Goal: Task Accomplishment & Management: Manage account settings

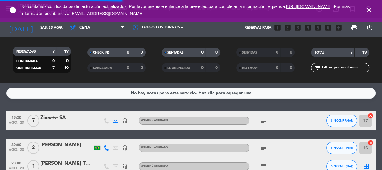
click at [365, 10] on icon "close" at bounding box center [368, 9] width 7 height 7
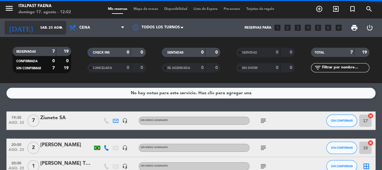
click at [37, 26] on input "sáb. 23 ago." at bounding box center [60, 28] width 47 height 10
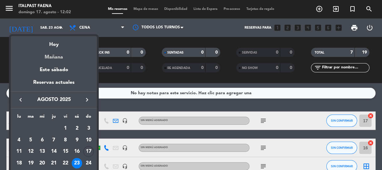
click at [57, 55] on div "Mañana" at bounding box center [54, 55] width 86 height 13
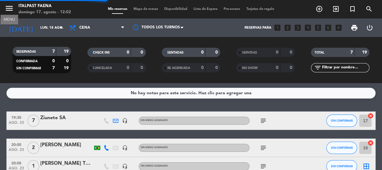
click at [6, 10] on icon "menu" at bounding box center [9, 8] width 9 height 9
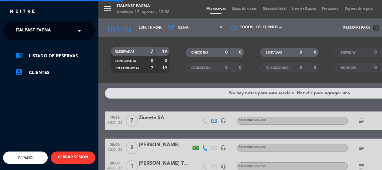
click at [42, 31] on span "Italpast Faena" at bounding box center [33, 30] width 35 height 13
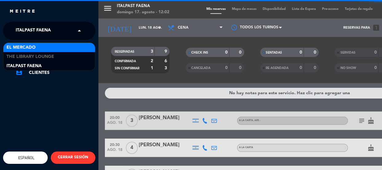
click at [39, 48] on div "El Mercado" at bounding box center [49, 47] width 92 height 9
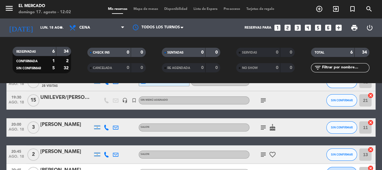
scroll to position [53, 0]
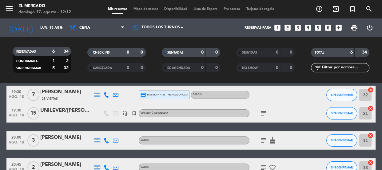
click at [8, 7] on icon "menu" at bounding box center [9, 8] width 9 height 9
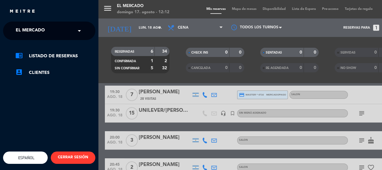
click at [23, 27] on span "El Mercado" at bounding box center [30, 30] width 29 height 13
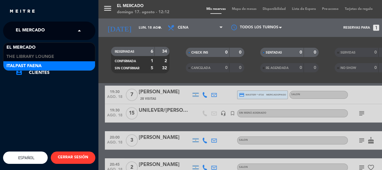
click at [18, 64] on span "Italpast Faena" at bounding box center [23, 65] width 35 height 7
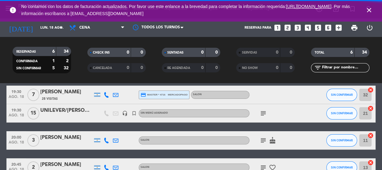
scroll to position [45, 0]
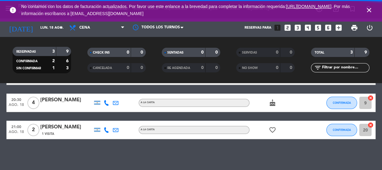
click at [371, 10] on icon "close" at bounding box center [368, 9] width 7 height 7
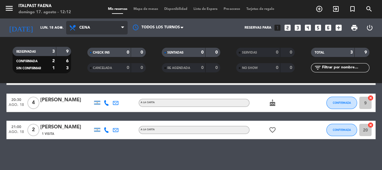
click at [102, 33] on span "Cena" at bounding box center [96, 28] width 61 height 14
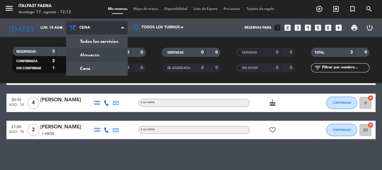
click at [97, 54] on div "menu Italpast Faena [DATE] 17. agosto - 12:12 Mis reservas Mapa de mesas Dispon…" at bounding box center [191, 41] width 382 height 83
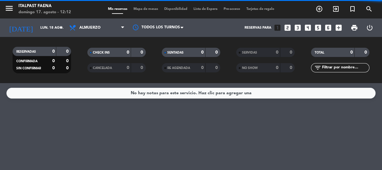
scroll to position [0, 0]
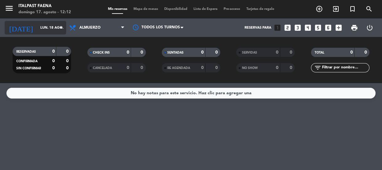
click at [52, 30] on input "lun. 18 ago." at bounding box center [60, 28] width 47 height 10
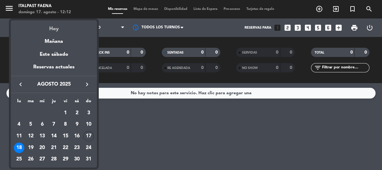
click at [53, 28] on div "Hoy" at bounding box center [54, 26] width 86 height 13
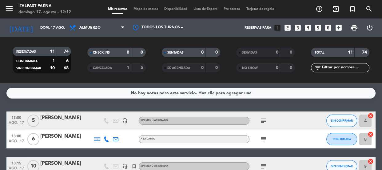
click at [67, 145] on div at bounding box center [66, 142] width 52 height 5
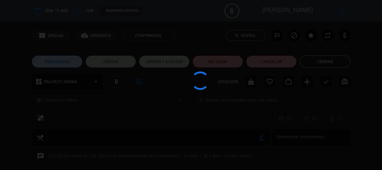
click at [68, 142] on div at bounding box center [191, 85] width 382 height 170
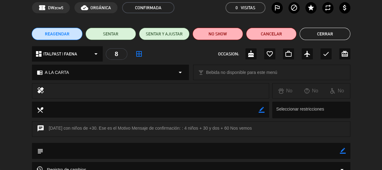
scroll to position [56, 0]
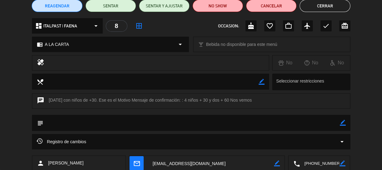
drag, startPoint x: 269, startPoint y: 100, endPoint x: 265, endPoint y: 108, distance: 8.8
click at [265, 108] on div "chat [DATE] con niños de +30. Ese es el Motivo Mensaje de confirmación: : 4 niñ…" at bounding box center [191, 100] width 318 height 15
copy div "[DATE] con niños de +30. Ese es el Motivo Mensaje de confirmación: : 4 niños + …"
click at [346, 9] on button "Cerrar" at bounding box center [324, 6] width 50 height 12
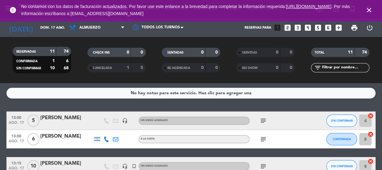
click at [369, 8] on icon "close" at bounding box center [368, 9] width 7 height 7
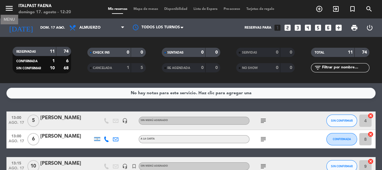
click at [6, 14] on button "menu" at bounding box center [9, 9] width 9 height 11
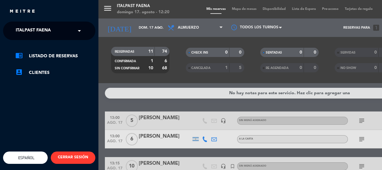
click at [40, 34] on span "Italpast Faena" at bounding box center [33, 30] width 35 height 13
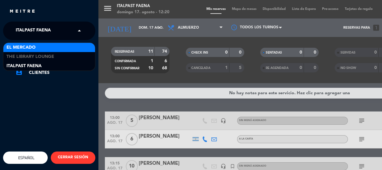
click at [47, 44] on div "El Mercado" at bounding box center [49, 47] width 92 height 9
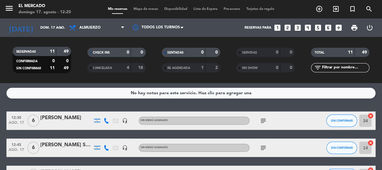
click at [107, 123] on div at bounding box center [106, 120] width 9 height 18
click at [106, 122] on icon at bounding box center [107, 121] width 6 height 6
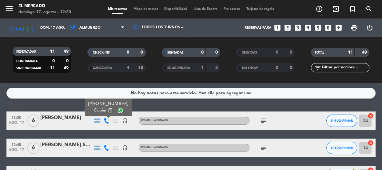
click at [104, 107] on span "Copiar" at bounding box center [100, 110] width 13 height 6
click at [106, 147] on icon at bounding box center [107, 148] width 6 height 6
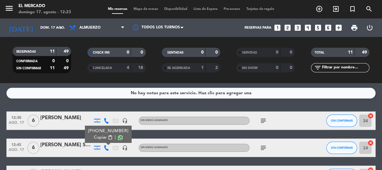
click at [108, 138] on span "content_paste" at bounding box center [110, 137] width 5 height 5
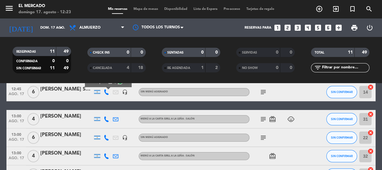
click at [105, 120] on icon at bounding box center [107, 119] width 6 height 6
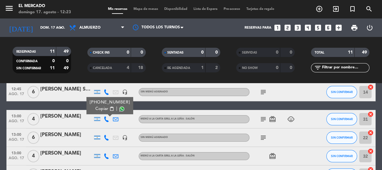
click at [109, 109] on span "content_paste" at bounding box center [111, 108] width 5 height 5
click at [106, 135] on icon at bounding box center [107, 138] width 6 height 6
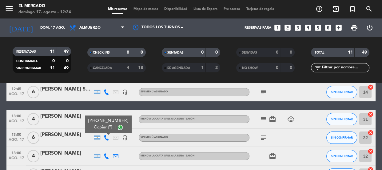
click at [108, 125] on span "content_paste" at bounding box center [110, 127] width 5 height 5
click at [106, 156] on icon at bounding box center [107, 156] width 6 height 6
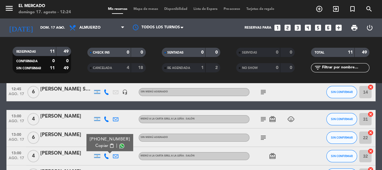
click at [103, 143] on span "Copiar" at bounding box center [101, 145] width 13 height 6
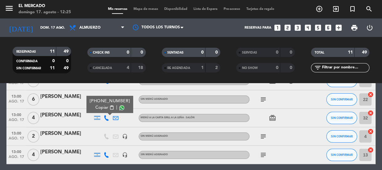
scroll to position [112, 0]
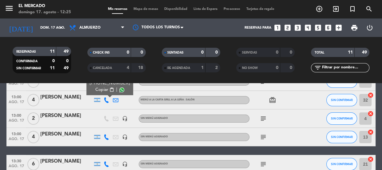
click at [104, 137] on icon at bounding box center [107, 137] width 6 height 6
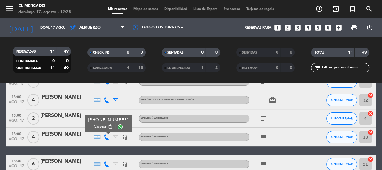
click at [104, 125] on span "Copiar" at bounding box center [100, 126] width 13 height 6
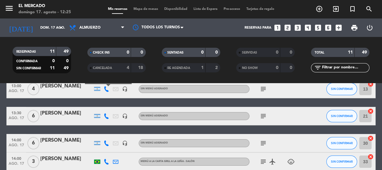
scroll to position [167, 0]
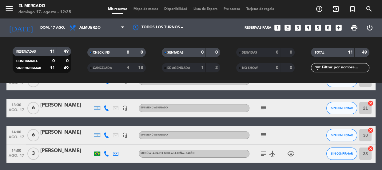
click at [105, 107] on icon at bounding box center [107, 108] width 6 height 6
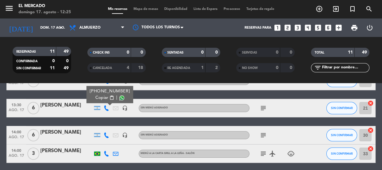
click at [109, 98] on span "content_paste" at bounding box center [111, 97] width 5 height 5
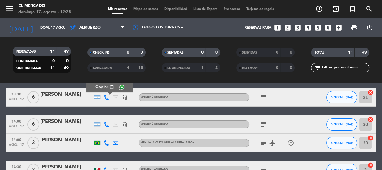
scroll to position [195, 0]
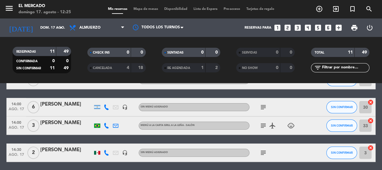
click at [107, 103] on div at bounding box center [106, 107] width 9 height 18
click at [104, 107] on icon at bounding box center [107, 107] width 6 height 6
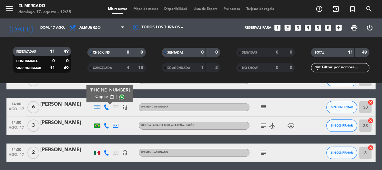
click at [104, 98] on span "Copiar" at bounding box center [101, 96] width 13 height 6
click at [107, 126] on icon at bounding box center [107, 126] width 6 height 6
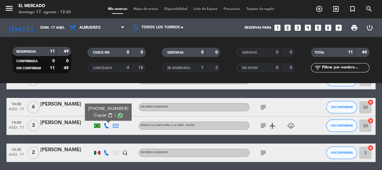
click at [105, 115] on button "Copiar content_paste" at bounding box center [103, 115] width 19 height 6
click at [10, 11] on icon "menu" at bounding box center [9, 8] width 9 height 9
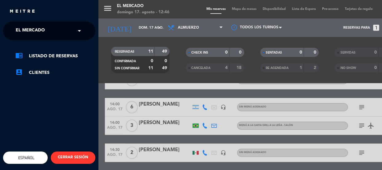
click at [40, 28] on span "El Mercado" at bounding box center [30, 30] width 29 height 13
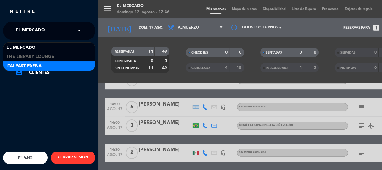
click at [31, 64] on span "Italpast Faena" at bounding box center [23, 65] width 35 height 7
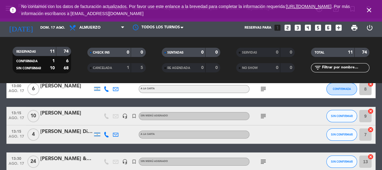
scroll to position [112, 0]
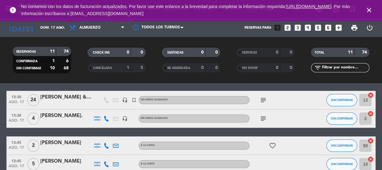
click at [370, 12] on icon "close" at bounding box center [368, 9] width 7 height 7
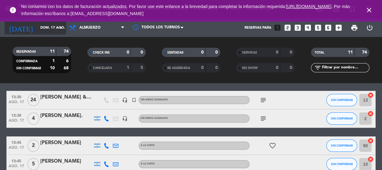
click at [40, 31] on input "dom. 17 ago." at bounding box center [60, 28] width 47 height 10
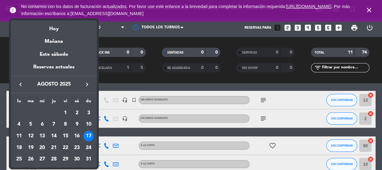
click at [65, 147] on div "22" at bounding box center [65, 147] width 10 height 10
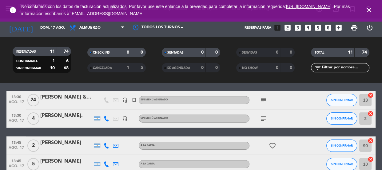
type input "vie. 22 ago."
click at [370, 6] on icon "close" at bounding box center [368, 9] width 7 height 7
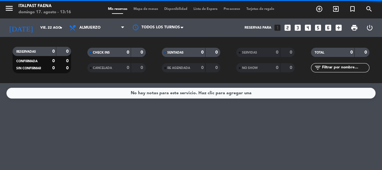
scroll to position [0, 0]
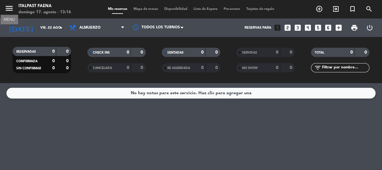
click at [13, 10] on icon "menu" at bounding box center [9, 8] width 9 height 9
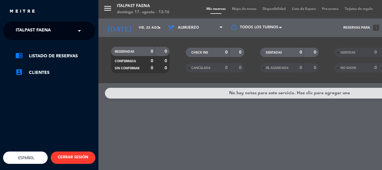
click at [31, 29] on span "Italpast Faena" at bounding box center [33, 30] width 35 height 13
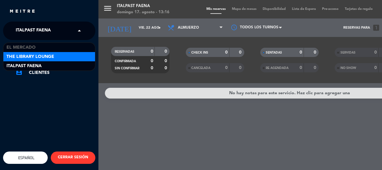
click at [24, 55] on span "The Library Lounge" at bounding box center [30, 56] width 48 height 7
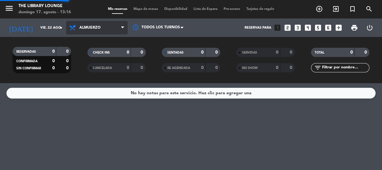
click at [80, 25] on span "Almuerzo" at bounding box center [89, 27] width 21 height 4
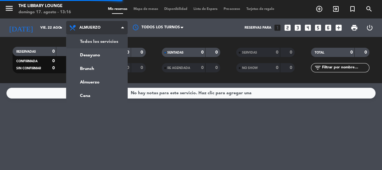
click at [86, 41] on div "RESERVADAS 0 0 CONFIRMADA 0 0 SIN CONFIRMAR 0 0 CHECK INS 0 0 CANCELADA 0 0 SEN…" at bounding box center [191, 60] width 382 height 46
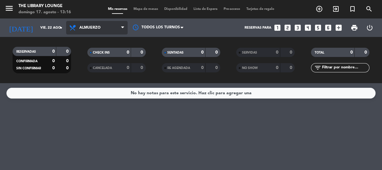
click at [99, 25] on span "Almuerzo" at bounding box center [96, 28] width 61 height 14
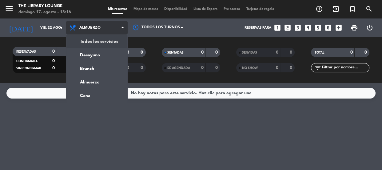
click at [95, 39] on div "menu The Library Lounge [DATE] 17. agosto - 13:16 Mis reservas Mapa de mesas Di…" at bounding box center [191, 41] width 382 height 83
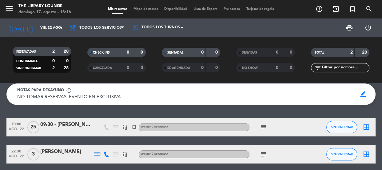
scroll to position [42, 0]
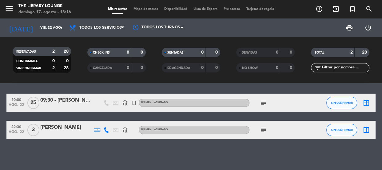
click at [263, 103] on icon "subject" at bounding box center [262, 102] width 7 height 7
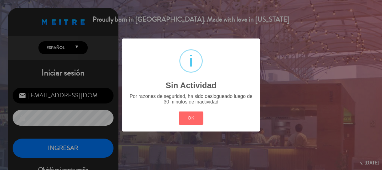
click at [194, 127] on div "? ! i Sin Actividad × Por razones de seguridad, ha sido deslogueado luego de 30…" at bounding box center [191, 84] width 138 height 93
click at [194, 116] on button "OK" at bounding box center [190, 117] width 25 height 13
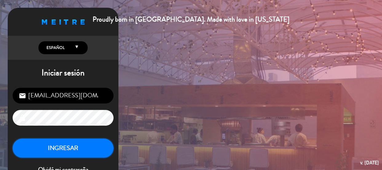
click at [73, 145] on button "INGRESAR" at bounding box center [63, 147] width 101 height 19
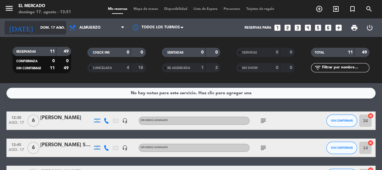
click at [37, 31] on input "dom. 17 ago." at bounding box center [60, 28] width 47 height 10
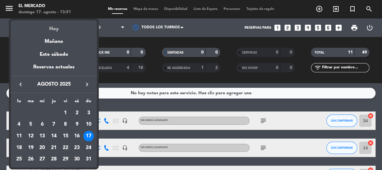
click at [53, 27] on div "Hoy" at bounding box center [54, 26] width 86 height 13
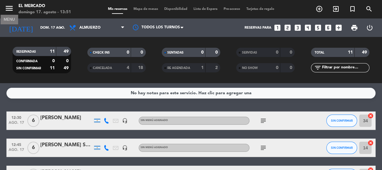
click at [9, 13] on icon "menu" at bounding box center [9, 8] width 9 height 9
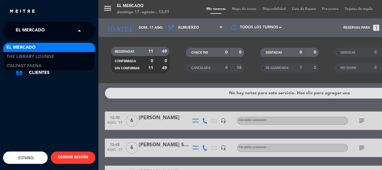
click at [25, 26] on span "El Mercado" at bounding box center [30, 30] width 29 height 13
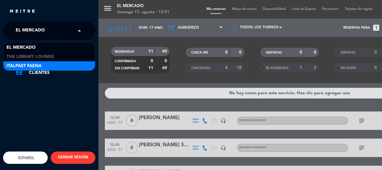
click at [36, 65] on span "Italpast Faena" at bounding box center [23, 65] width 35 height 7
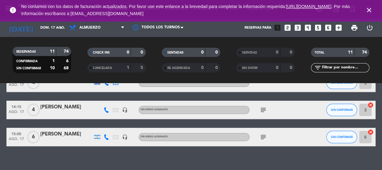
scroll to position [218, 0]
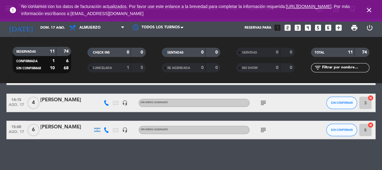
click at [261, 130] on icon "subject" at bounding box center [262, 129] width 7 height 7
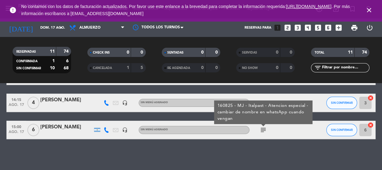
click at [260, 131] on icon "subject" at bounding box center [262, 129] width 7 height 7
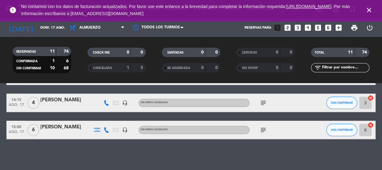
click at [369, 10] on icon "close" at bounding box center [368, 9] width 7 height 7
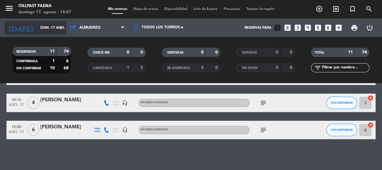
click at [35, 22] on div "[DATE] [DATE] arrow_drop_down" at bounding box center [35, 28] width 61 height 14
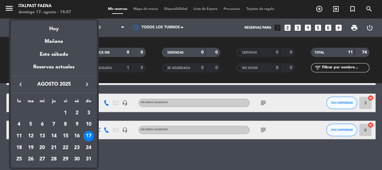
click at [85, 148] on div "24" at bounding box center [88, 147] width 10 height 10
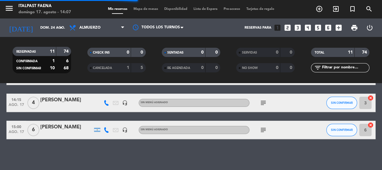
scroll to position [0, 0]
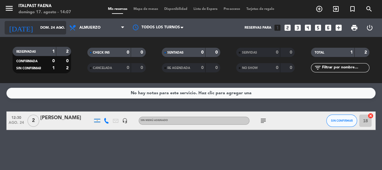
click at [37, 29] on input "dom. 24 ago." at bounding box center [60, 28] width 47 height 10
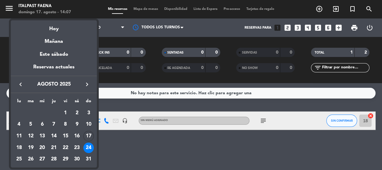
click at [17, 145] on div "18" at bounding box center [19, 147] width 10 height 10
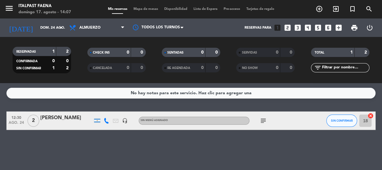
type input "lun. 18 ago."
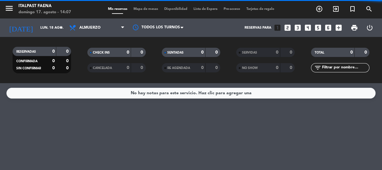
click at [90, 41] on div "RESERVADAS 0 0 CONFIRMADA 0 0 SIN CONFIRMAR 0 0 CHECK INS 0 0 CANCELADA 0 0 SEN…" at bounding box center [191, 60] width 382 height 46
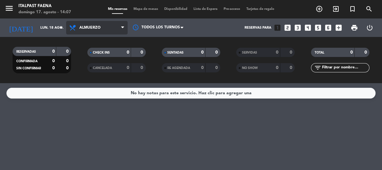
click at [98, 28] on span "Almuerzo" at bounding box center [89, 27] width 21 height 4
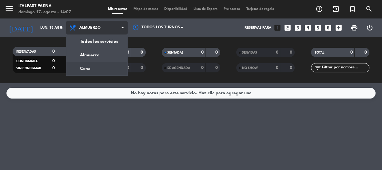
click at [94, 68] on div "menu Italpast Faena [DATE] 17. agosto - 14:07 Mis reservas Mapa de mesas Dispon…" at bounding box center [191, 41] width 382 height 83
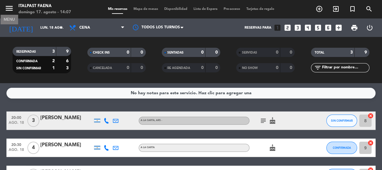
click at [10, 9] on icon "menu" at bounding box center [9, 8] width 9 height 9
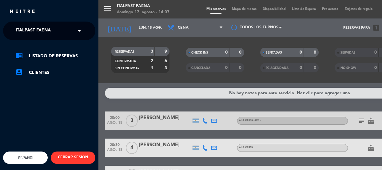
click at [22, 29] on span "Italpast Faena" at bounding box center [33, 30] width 35 height 13
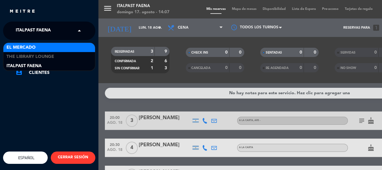
click at [25, 46] on span "El Mercado" at bounding box center [20, 47] width 29 height 7
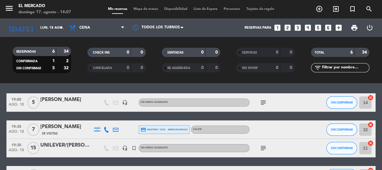
scroll to position [28, 0]
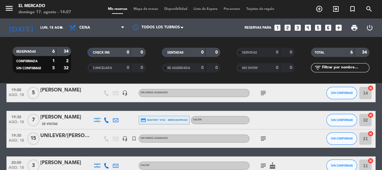
click at [263, 95] on icon "subject" at bounding box center [262, 92] width 7 height 7
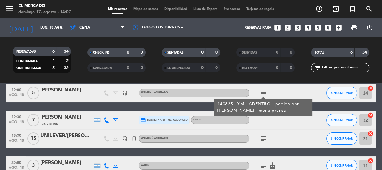
click at [74, 125] on div "28 Visitas" at bounding box center [66, 123] width 52 height 5
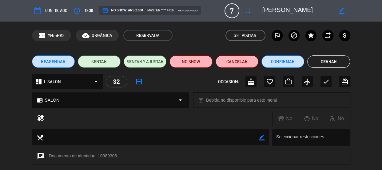
click at [327, 68] on div "REAGENDAR SENTAR SENTAR Y AJUSTAR NO SHOW Cancelar Confirmar Cerrar" at bounding box center [191, 61] width 382 height 25
click at [327, 62] on button "Cerrar" at bounding box center [328, 61] width 43 height 12
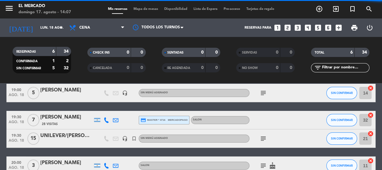
click at [65, 97] on div at bounding box center [66, 96] width 52 height 5
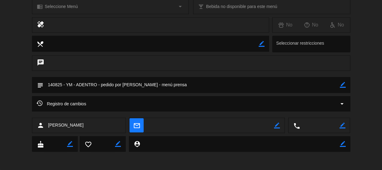
click at [340, 86] on icon "border_color" at bounding box center [342, 85] width 6 height 6
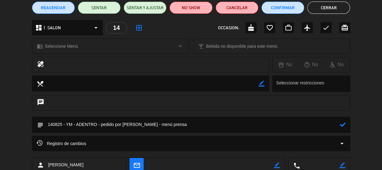
scroll to position [0, 0]
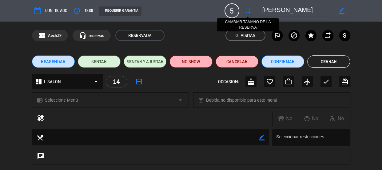
click at [244, 9] on icon "fullscreen" at bounding box center [247, 10] width 7 height 7
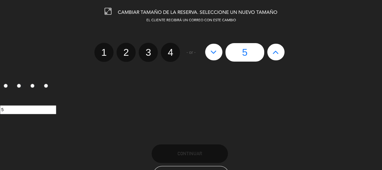
click at [282, 49] on button at bounding box center [275, 52] width 17 height 17
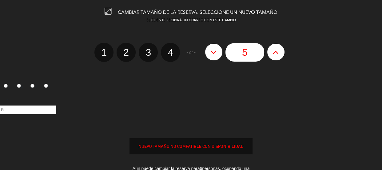
type input "6"
click at [282, 51] on button at bounding box center [275, 52] width 17 height 17
type input "7"
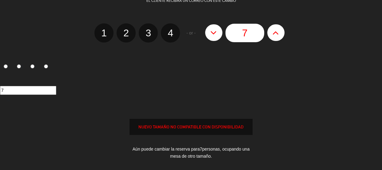
scroll to position [28, 0]
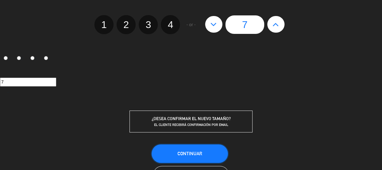
click at [213, 147] on button "Continuar" at bounding box center [189, 153] width 76 height 18
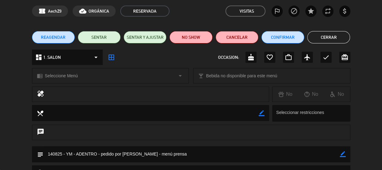
scroll to position [56, 0]
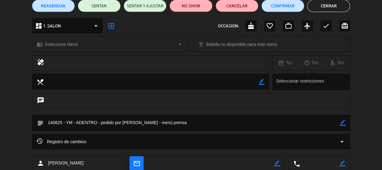
drag, startPoint x: 342, startPoint y: 121, endPoint x: 309, endPoint y: 123, distance: 33.6
click at [342, 121] on icon "border_color" at bounding box center [342, 122] width 6 height 6
click at [308, 123] on textarea at bounding box center [191, 123] width 296 height 16
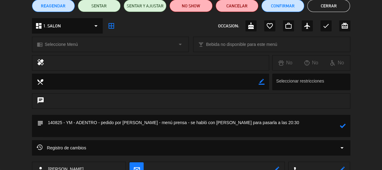
click at [288, 130] on textarea at bounding box center [191, 126] width 296 height 22
click at [268, 123] on textarea at bounding box center [191, 126] width 296 height 22
click at [344, 124] on icon at bounding box center [342, 126] width 6 height 6
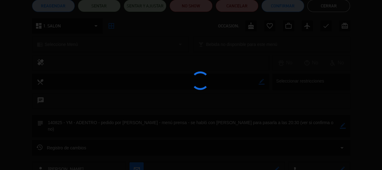
type textarea "140825 - YM - ADENTRO - pedido por [PERSON_NAME] - menú prensa - se habló con […"
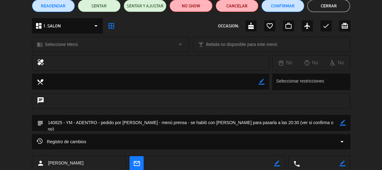
click at [325, 7] on button "Cerrar" at bounding box center [328, 6] width 43 height 12
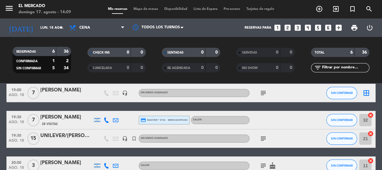
click at [65, 123] on div "28 Visitas" at bounding box center [66, 123] width 52 height 5
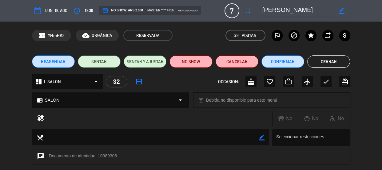
click at [318, 61] on button "Cerrar" at bounding box center [328, 61] width 43 height 12
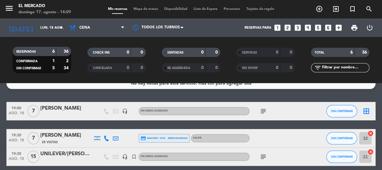
scroll to position [0, 0]
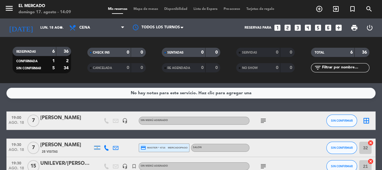
click at [18, 120] on span "ago. 18" at bounding box center [16, 123] width 15 height 7
click at [86, 120] on div "[PERSON_NAME]" at bounding box center [66, 118] width 52 height 8
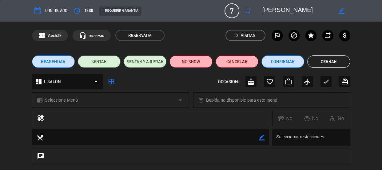
click at [76, 4] on div "calendar_today lun. 18, ago. access_time 19:00 REQUERIR GARANTÍA 7 [PERSON_NAME…" at bounding box center [191, 10] width 318 height 15
click at [76, 10] on icon "access_time" at bounding box center [76, 10] width 7 height 7
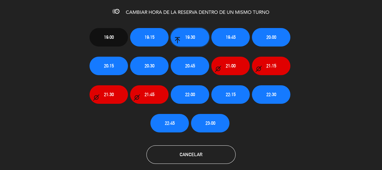
click at [190, 37] on span "19:30" at bounding box center [190, 36] width 10 height 7
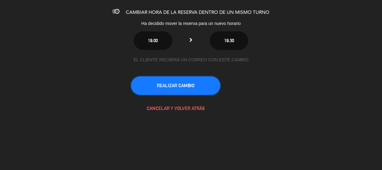
click at [188, 88] on button "REALIZAR CAMBIO" at bounding box center [175, 85] width 89 height 18
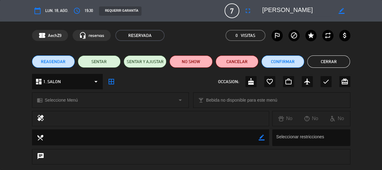
click at [325, 62] on button "Cerrar" at bounding box center [328, 61] width 43 height 12
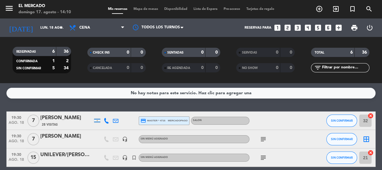
click at [265, 138] on icon "subject" at bounding box center [262, 138] width 7 height 7
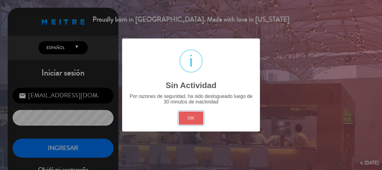
click at [194, 116] on button "OK" at bounding box center [190, 117] width 25 height 13
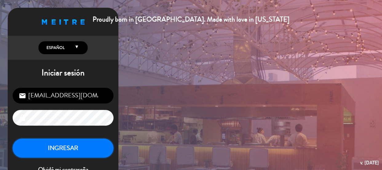
click at [86, 154] on button "INGRESAR" at bounding box center [63, 147] width 101 height 19
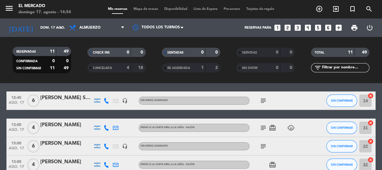
scroll to position [218, 0]
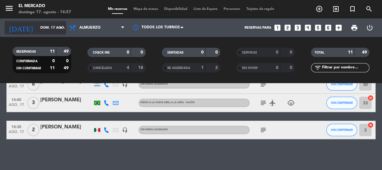
click at [37, 25] on input "dom. 17 ago." at bounding box center [60, 28] width 47 height 10
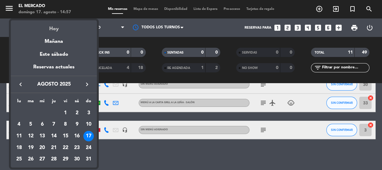
click at [65, 26] on div "Hoy" at bounding box center [54, 26] width 86 height 13
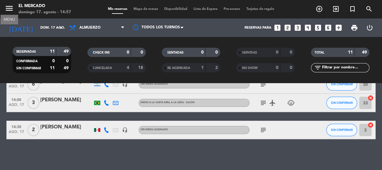
click at [9, 6] on icon "menu" at bounding box center [9, 8] width 9 height 9
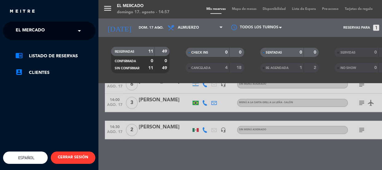
click at [43, 28] on span "El Mercado" at bounding box center [30, 30] width 29 height 13
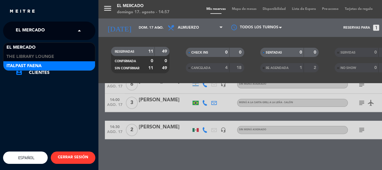
click at [33, 65] on span "Italpast Faena" at bounding box center [23, 65] width 35 height 7
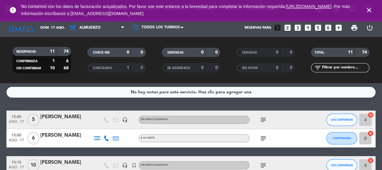
scroll to position [0, 0]
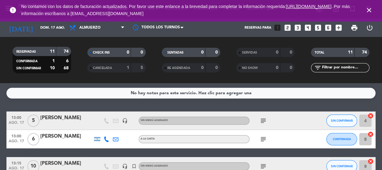
click at [368, 10] on icon "close" at bounding box center [368, 9] width 7 height 7
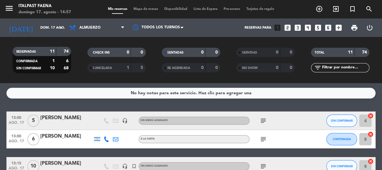
click at [261, 120] on icon "subject" at bounding box center [262, 120] width 7 height 7
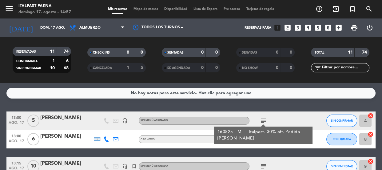
click at [261, 120] on icon "subject" at bounding box center [262, 120] width 7 height 7
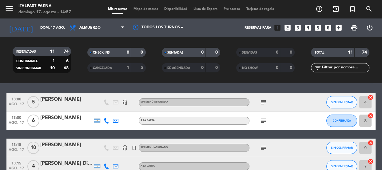
scroll to position [28, 0]
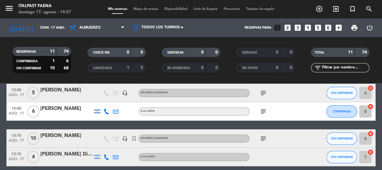
click at [264, 108] on icon "subject" at bounding box center [262, 111] width 7 height 7
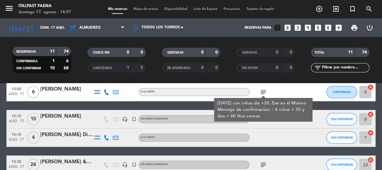
scroll to position [56, 0]
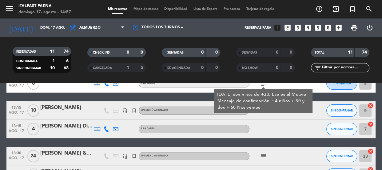
click at [273, 126] on div at bounding box center [276, 128] width 55 height 18
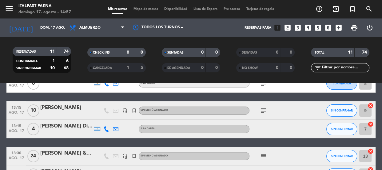
click at [260, 107] on icon "subject" at bounding box center [262, 110] width 7 height 7
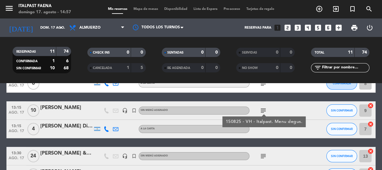
click at [261, 156] on icon "subject" at bounding box center [262, 155] width 7 height 7
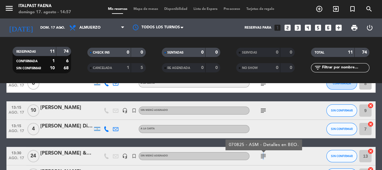
click at [262, 155] on icon "subject" at bounding box center [262, 155] width 7 height 7
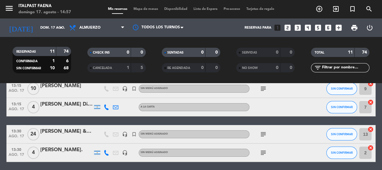
scroll to position [84, 0]
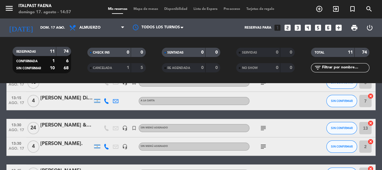
click at [266, 146] on icon "subject" at bounding box center [262, 146] width 7 height 7
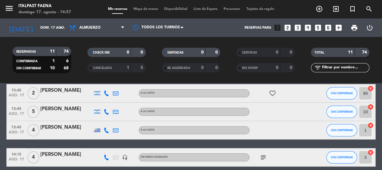
scroll to position [218, 0]
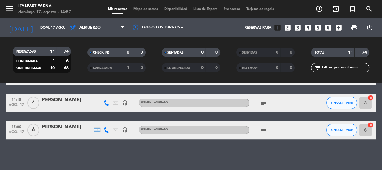
click at [262, 100] on icon "subject" at bounding box center [262, 102] width 7 height 7
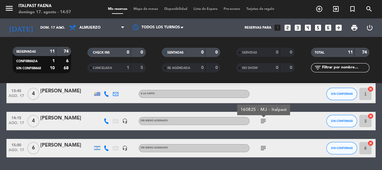
scroll to position [190, 0]
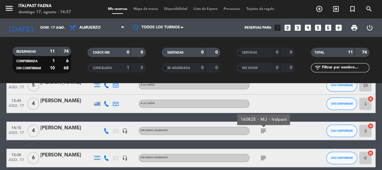
click at [264, 158] on icon "subject" at bounding box center [262, 157] width 7 height 7
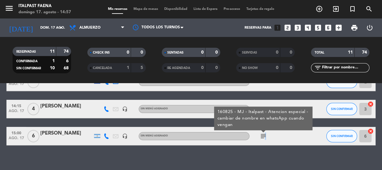
scroll to position [218, 0]
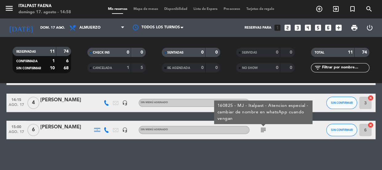
click at [280, 147] on div "No hay notas para este servicio. Haz clic para agregar una 13:00 [DATE] 5 [PERS…" at bounding box center [191, 126] width 382 height 87
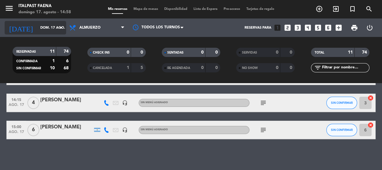
click at [37, 25] on input "dom. 17 ago." at bounding box center [60, 28] width 47 height 10
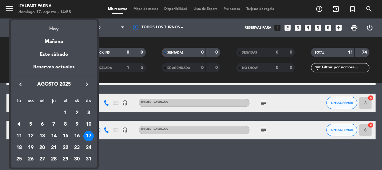
click at [57, 28] on div "Hoy" at bounding box center [54, 26] width 86 height 13
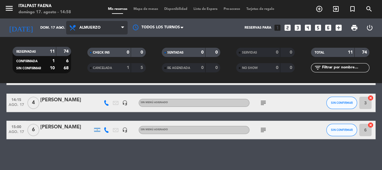
click at [86, 31] on span "Almuerzo" at bounding box center [96, 28] width 61 height 14
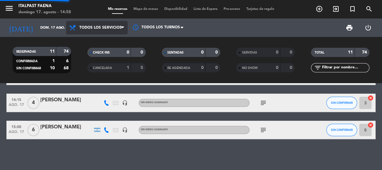
click at [89, 41] on div "menu Italpast Faena [DATE] 17. agosto - 14:58 Mis reservas Mapa de mesas Dispon…" at bounding box center [191, 41] width 382 height 83
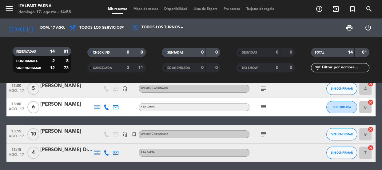
scroll to position [0, 0]
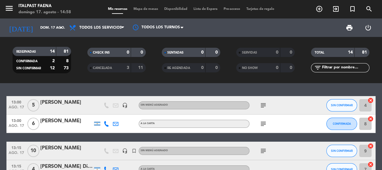
click at [263, 103] on icon "subject" at bounding box center [262, 104] width 7 height 7
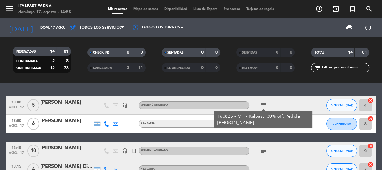
click at [267, 124] on div "160825 - MT - Italpast. 30% off. Pedida [PERSON_NAME]" at bounding box center [263, 119] width 92 height 13
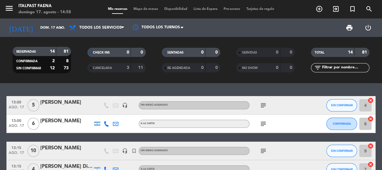
click at [264, 123] on icon "subject" at bounding box center [262, 123] width 7 height 7
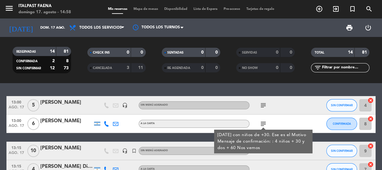
click at [264, 123] on icon "subject" at bounding box center [262, 123] width 7 height 7
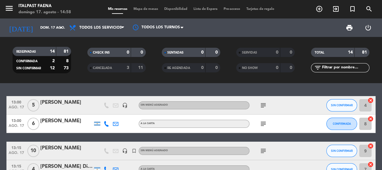
click at [264, 150] on icon "subject" at bounding box center [262, 150] width 7 height 7
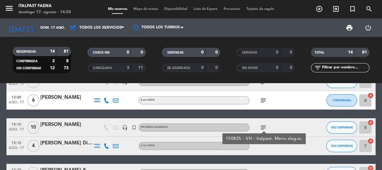
scroll to position [56, 0]
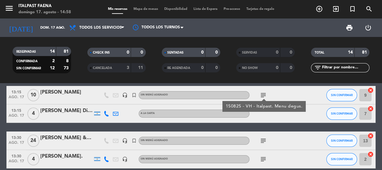
click at [262, 138] on icon "subject" at bounding box center [262, 140] width 7 height 7
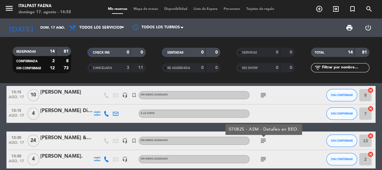
click at [262, 157] on icon "subject" at bounding box center [262, 158] width 7 height 7
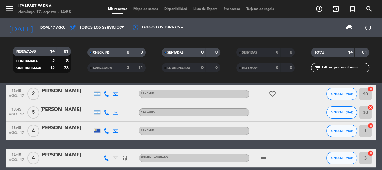
scroll to position [195, 0]
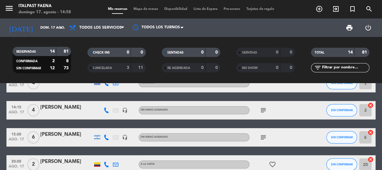
click at [266, 107] on icon "subject" at bounding box center [262, 109] width 7 height 7
click at [263, 136] on icon "subject" at bounding box center [262, 136] width 7 height 7
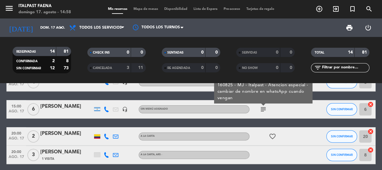
scroll to position [275, 0]
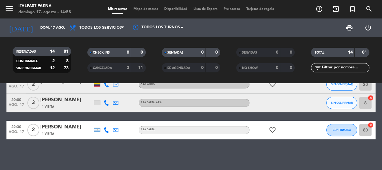
click at [243, 162] on div "13:00 [DATE] 5 [PERSON_NAME] headset_mic Sin menú asignado subject SIN CONFIRMA…" at bounding box center [191, 126] width 382 height 87
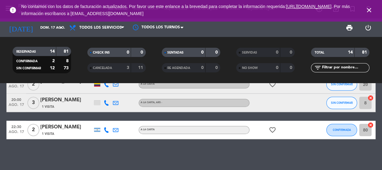
click at [367, 12] on icon "close" at bounding box center [368, 9] width 7 height 7
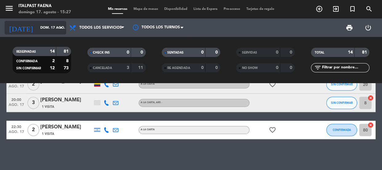
click at [40, 33] on div "[DATE] [DATE] arrow_drop_down" at bounding box center [35, 28] width 61 height 14
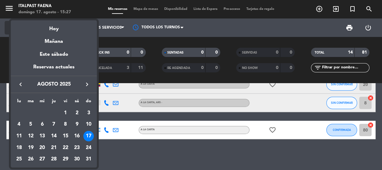
click at [55, 31] on div "Hoy" at bounding box center [54, 26] width 86 height 13
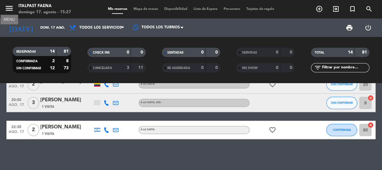
click at [10, 8] on icon "menu" at bounding box center [9, 8] width 9 height 9
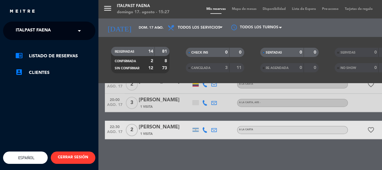
click at [23, 22] on ng-select "× Italpast Faena ×" at bounding box center [49, 31] width 92 height 18
drag, startPoint x: 24, startPoint y: 23, endPoint x: 25, endPoint y: 28, distance: 5.1
click at [24, 23] on ng-select "× Italpast Faena ×" at bounding box center [49, 31] width 92 height 18
click at [31, 38] on ng-select "× Italpast Faena ×" at bounding box center [49, 31] width 92 height 18
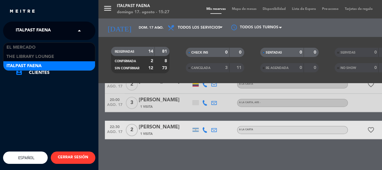
click at [46, 36] on span "Italpast Faena" at bounding box center [33, 30] width 35 height 13
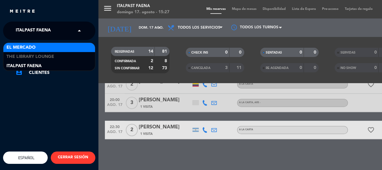
click at [41, 48] on div "El Mercado" at bounding box center [49, 47] width 92 height 9
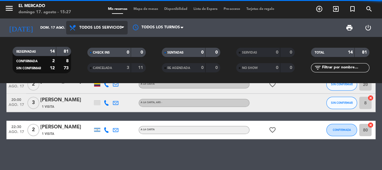
click at [108, 28] on span "Todos los servicios" at bounding box center [100, 27] width 42 height 4
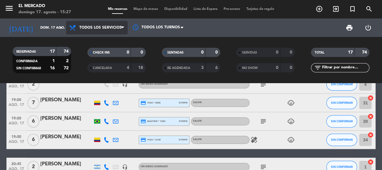
click at [104, 29] on span "Todos los servicios" at bounding box center [100, 27] width 42 height 4
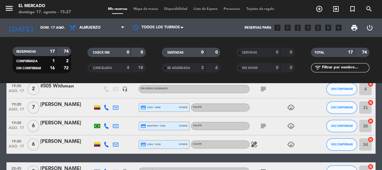
click at [107, 84] on ng-component "menu El [PERSON_NAME][DATE] 17. agosto - 15:27 Mis reservas Mapa de mesas Dispo…" at bounding box center [191, 85] width 382 height 170
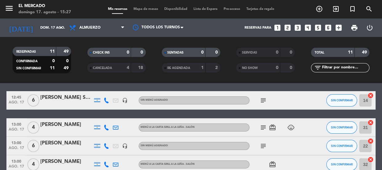
scroll to position [56, 0]
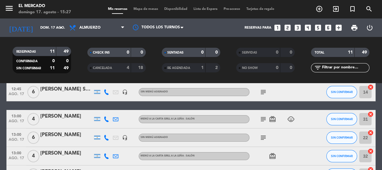
click at [104, 116] on icon at bounding box center [107, 119] width 6 height 6
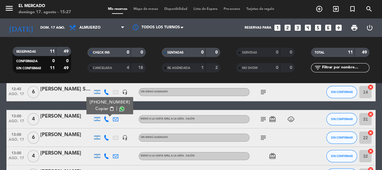
click at [86, 119] on div "[PERSON_NAME]" at bounding box center [66, 116] width 52 height 8
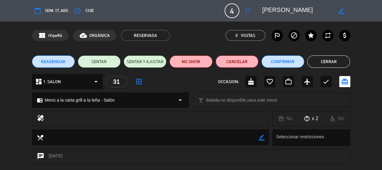
click at [237, 63] on button "Cancelar" at bounding box center [236, 61] width 43 height 12
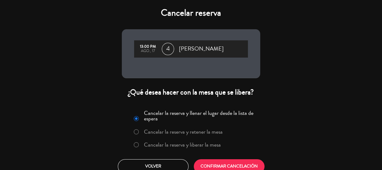
click at [192, 145] on label "Cancelar la reserva y liberar la mesa" at bounding box center [182, 145] width 77 height 6
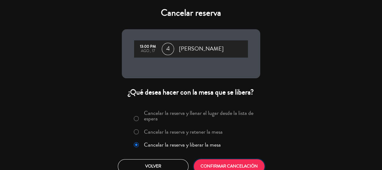
click at [202, 159] on button "CONFIRMAR CANCELACIÓN" at bounding box center [229, 166] width 71 height 14
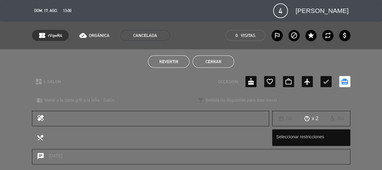
click at [229, 64] on button "Cerrar" at bounding box center [212, 61] width 41 height 12
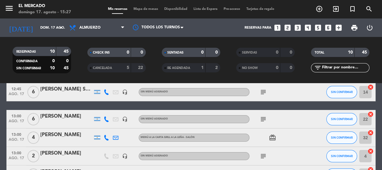
click at [107, 117] on icon at bounding box center [107, 119] width 6 height 6
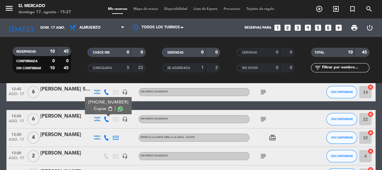
click at [101, 110] on span "Copiar" at bounding box center [100, 108] width 13 height 6
click at [108, 109] on span "content_paste" at bounding box center [110, 108] width 5 height 5
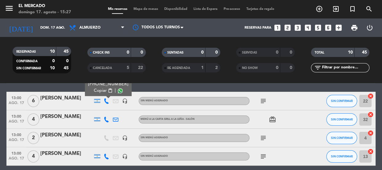
scroll to position [84, 0]
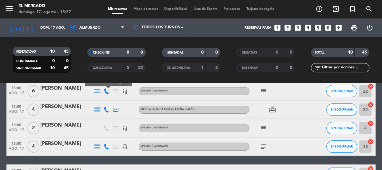
click at [105, 108] on icon at bounding box center [107, 110] width 6 height 6
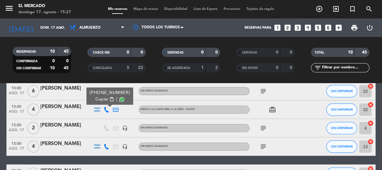
click at [109, 99] on span "content_paste" at bounding box center [111, 99] width 5 height 5
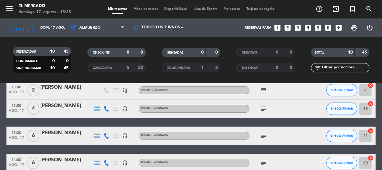
scroll to position [112, 0]
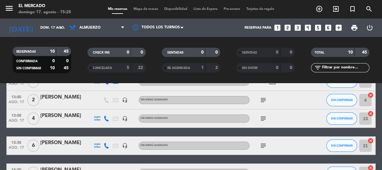
click at [107, 118] on icon at bounding box center [107, 118] width 6 height 6
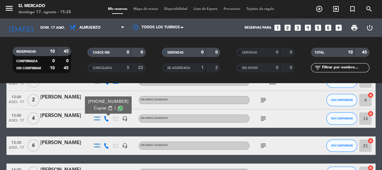
click at [108, 108] on span "content_paste" at bounding box center [110, 108] width 5 height 5
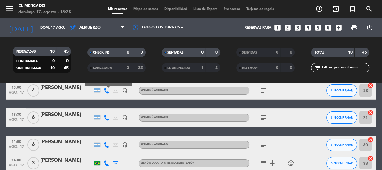
click at [106, 121] on div at bounding box center [106, 117] width 9 height 18
click at [106, 120] on div at bounding box center [106, 117] width 9 height 18
click at [105, 118] on icon at bounding box center [107, 118] width 6 height 6
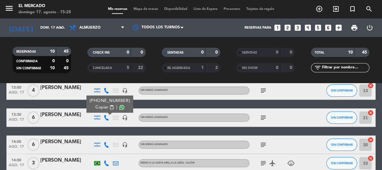
click at [105, 107] on button "Copiar content_paste" at bounding box center [104, 107] width 19 height 6
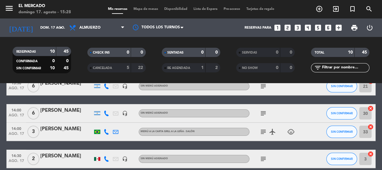
scroll to position [195, 0]
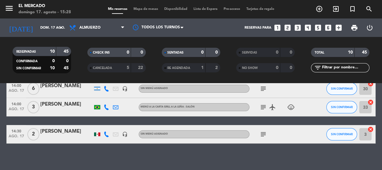
click at [106, 106] on icon at bounding box center [107, 107] width 6 height 6
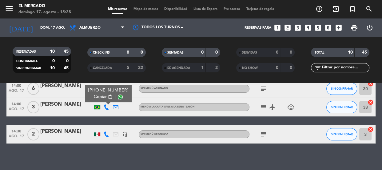
click at [108, 94] on span "content_paste" at bounding box center [110, 96] width 5 height 5
click at [70, 138] on div at bounding box center [66, 137] width 52 height 5
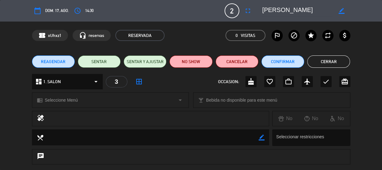
click at [340, 61] on button "Cerrar" at bounding box center [328, 61] width 43 height 12
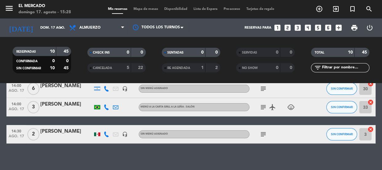
click at [106, 135] on icon at bounding box center [107, 134] width 6 height 6
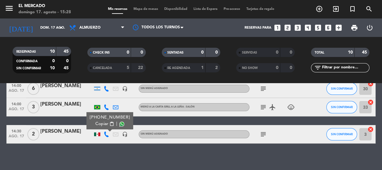
click at [101, 124] on span "Copiar" at bounding box center [101, 123] width 13 height 6
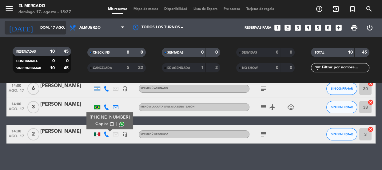
click at [37, 28] on input "dom. 17 ago." at bounding box center [60, 28] width 47 height 10
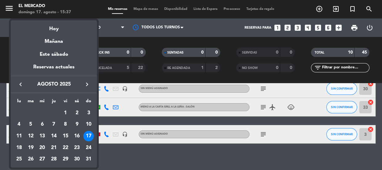
click at [88, 147] on div "24" at bounding box center [88, 147] width 10 height 10
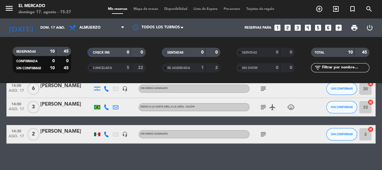
type input "dom. 24 ago."
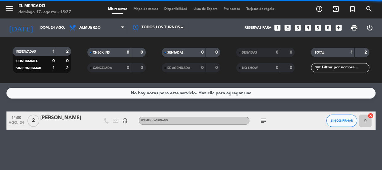
scroll to position [0, 0]
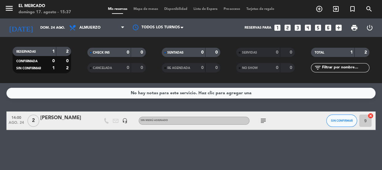
click at [152, 7] on span "Mapa de mesas" at bounding box center [145, 8] width 31 height 3
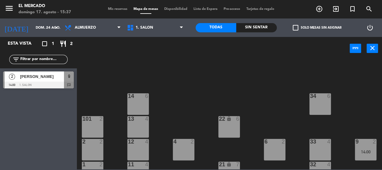
click at [186, 146] on div "4 2" at bounding box center [184, 150] width 22 height 22
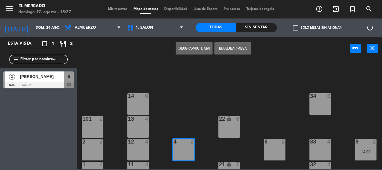
click at [205, 45] on button "[GEOGRAPHIC_DATA]" at bounding box center [193, 48] width 37 height 12
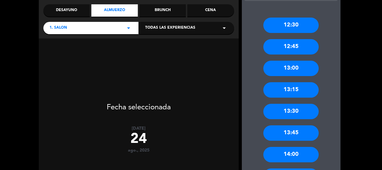
scroll to position [84, 0]
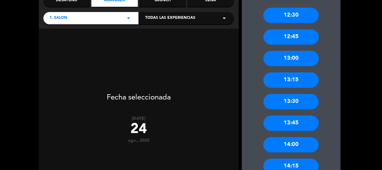
click at [293, 104] on div "13:30" at bounding box center [290, 101] width 55 height 15
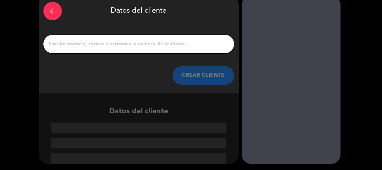
click at [161, 44] on input "1" at bounding box center [138, 44] width 181 height 9
click at [142, 45] on input "1" at bounding box center [138, 44] width 181 height 9
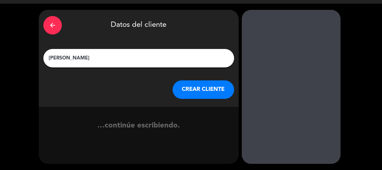
type input "[PERSON_NAME]"
click at [210, 86] on button "CREAR CLIENTE" at bounding box center [202, 89] width 61 height 18
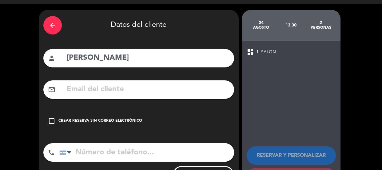
click at [125, 123] on div "Crear reserva sin correo electrónico" at bounding box center [100, 121] width 84 height 6
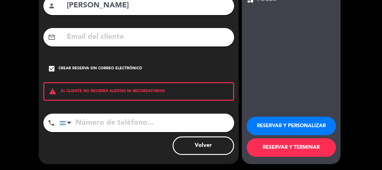
scroll to position [67, 0]
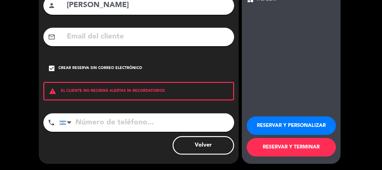
click at [136, 124] on input "tel" at bounding box center [146, 122] width 174 height 18
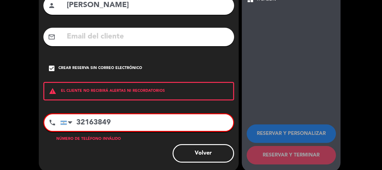
click at [77, 122] on input "32163849" at bounding box center [146, 122] width 173 height 17
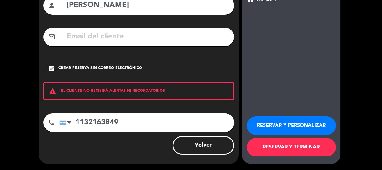
type input "1132163849"
click at [288, 124] on button "RESERVAR Y PERSONALIZAR" at bounding box center [290, 125] width 89 height 18
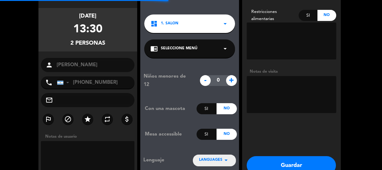
scroll to position [25, 0]
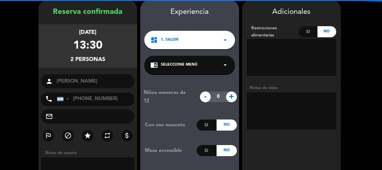
click at [292, 106] on textarea at bounding box center [290, 110] width 89 height 37
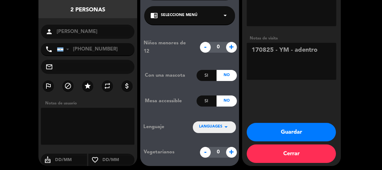
scroll to position [76, 0]
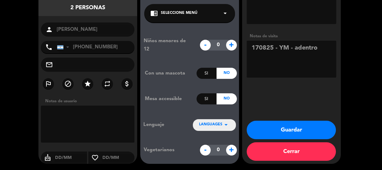
type textarea "170825 - YM - adentro"
click at [274, 128] on button "Guardar" at bounding box center [290, 129] width 89 height 18
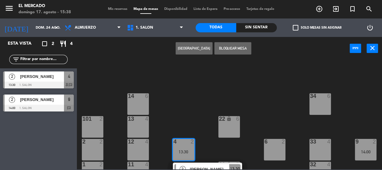
click at [197, 87] on div "34 6 14 6 22 lock 6 101 2 13 4 33 4 2 2 4 2 13:30 2 [PERSON_NAME] ASIGNADA 13:3…" at bounding box center [230, 114] width 301 height 110
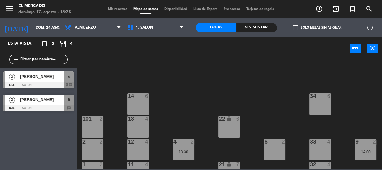
click at [122, 8] on span "Mis reservas" at bounding box center [117, 8] width 25 height 3
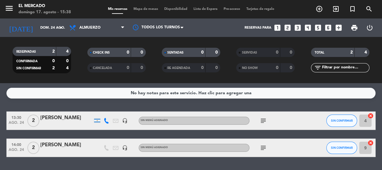
click at [260, 120] on icon "subject" at bounding box center [262, 120] width 7 height 7
click at [53, 125] on div at bounding box center [66, 124] width 52 height 5
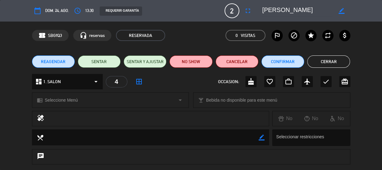
click at [332, 63] on button "Cerrar" at bounding box center [328, 61] width 43 height 12
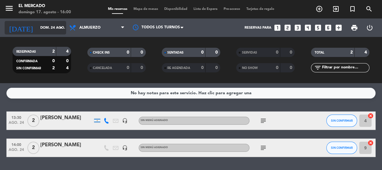
click at [38, 33] on div "[DATE] [DATE] arrow_drop_down" at bounding box center [35, 28] width 61 height 14
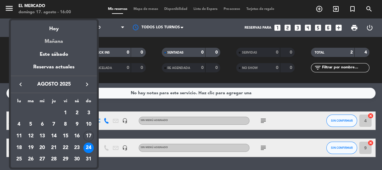
click at [49, 36] on div "Mañana" at bounding box center [54, 39] width 86 height 13
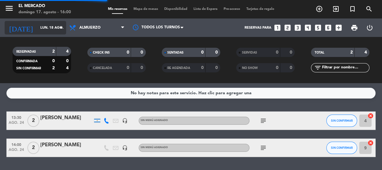
click at [51, 32] on input "lun. 18 ago." at bounding box center [60, 28] width 47 height 10
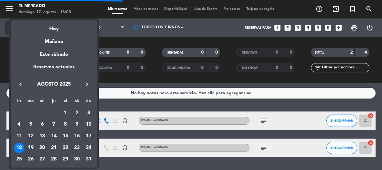
click at [51, 32] on div "Hoy" at bounding box center [54, 26] width 86 height 13
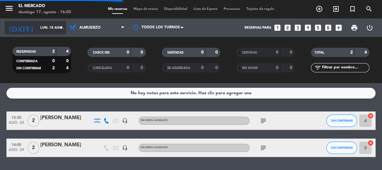
type input "dom. 17 ago."
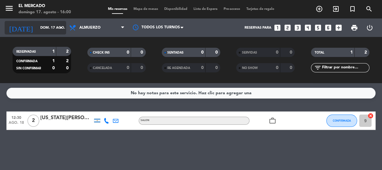
click at [43, 28] on input "dom. 17 ago." at bounding box center [60, 28] width 47 height 10
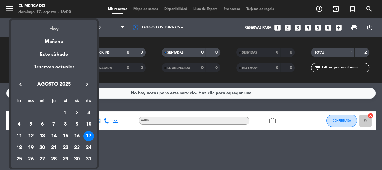
click at [60, 33] on div "Hoy" at bounding box center [54, 26] width 86 height 13
